Goal: Check status: Check status

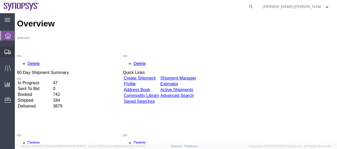
click at [0, 0] on span "Shipment Manager" at bounding box center [0, 0] width 0 height 0
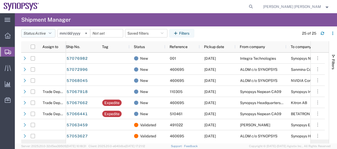
click at [46, 31] on span "Active" at bounding box center [40, 33] width 11 height 4
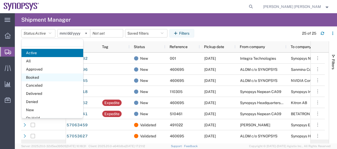
click at [49, 79] on span "Booked" at bounding box center [52, 78] width 62 height 8
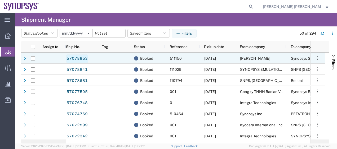
click at [80, 58] on link "57078853" at bounding box center [77, 59] width 22 height 8
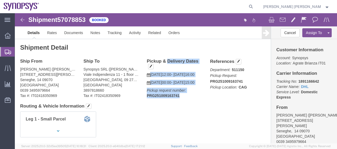
drag, startPoint x: 164, startPoint y: 93, endPoint x: 129, endPoint y: 48, distance: 57.2
click div "Pickup & Delivery Dates [DATE] 12:00 - [DATE] 16:00 [DATE] 00:00 - [DATE] 15:00…"
copy div "Pickup & Delivery Dates [DATE] 12:00 - [DATE] 16:00 [DATE] 00:00 - [DATE] 15:00…"
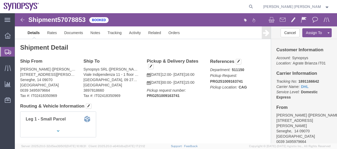
click h4 "Routing & Vehicle Information"
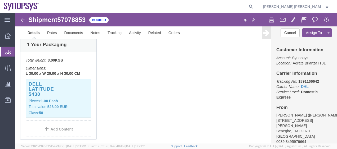
scroll to position [138, 0]
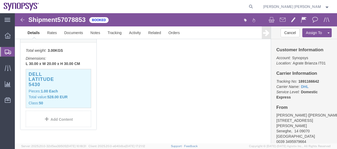
click div "1 Your Packaging Total weight: 3.00 KGS Dimensions: L 30.00 x W 20.00 x H 30.00…"
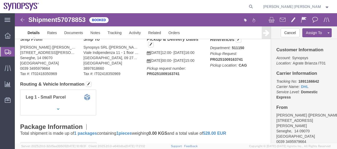
scroll to position [0, 0]
